Goal: Task Accomplishment & Management: Manage account settings

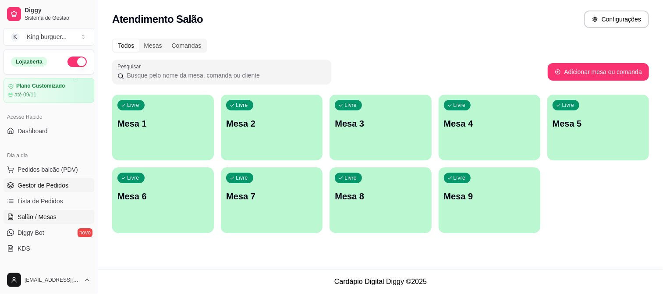
click at [57, 183] on span "Gestor de Pedidos" at bounding box center [43, 185] width 51 height 9
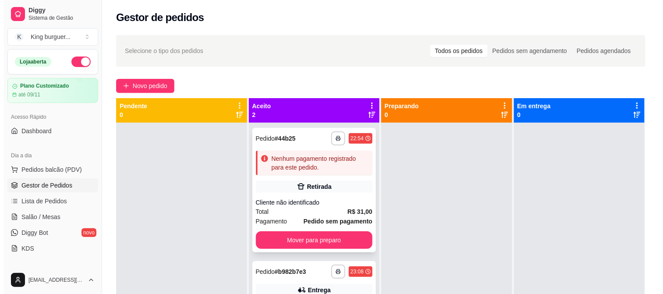
scroll to position [24, 0]
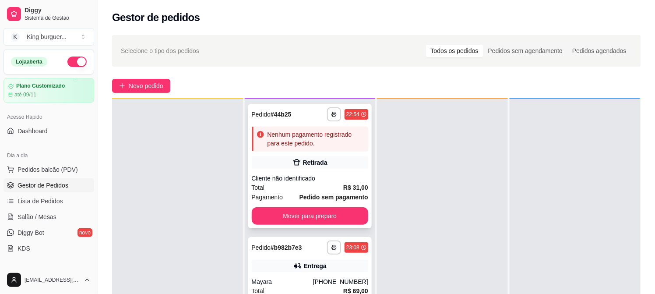
click at [330, 155] on div "**********" at bounding box center [310, 166] width 124 height 124
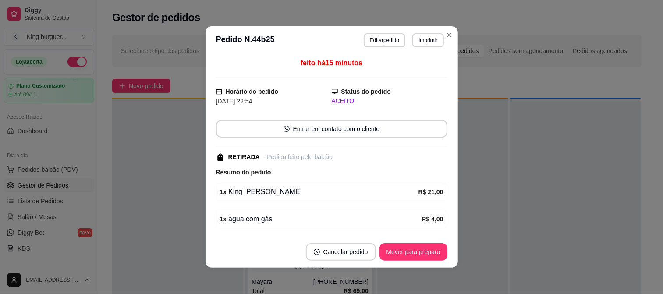
drag, startPoint x: 358, startPoint y: 50, endPoint x: 392, endPoint y: 39, distance: 35.5
click at [387, 45] on header "**********" at bounding box center [331, 40] width 252 height 28
click at [389, 36] on button "Editar pedido" at bounding box center [384, 40] width 41 height 14
click at [393, 164] on div "PETISCOS Pastel frito (não acompanha molho artesanal) Hambúrguer Artesanal COMB…" at bounding box center [238, 146] width 453 height 277
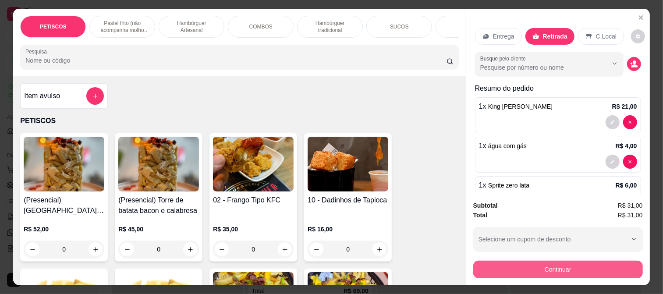
click at [546, 267] on button "Continuar" at bounding box center [558, 270] width 170 height 18
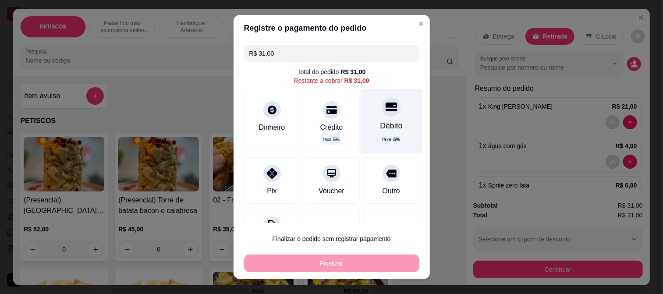
click at [385, 108] on icon at bounding box center [390, 106] width 11 height 11
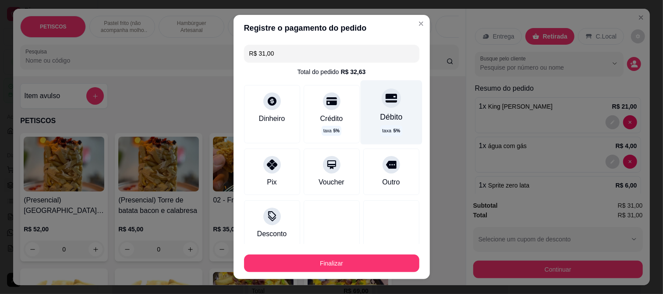
type input "R$ 0,00"
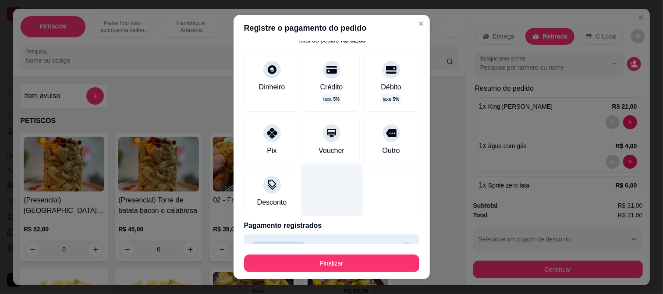
scroll to position [49, 0]
